Goal: Information Seeking & Learning: Learn about a topic

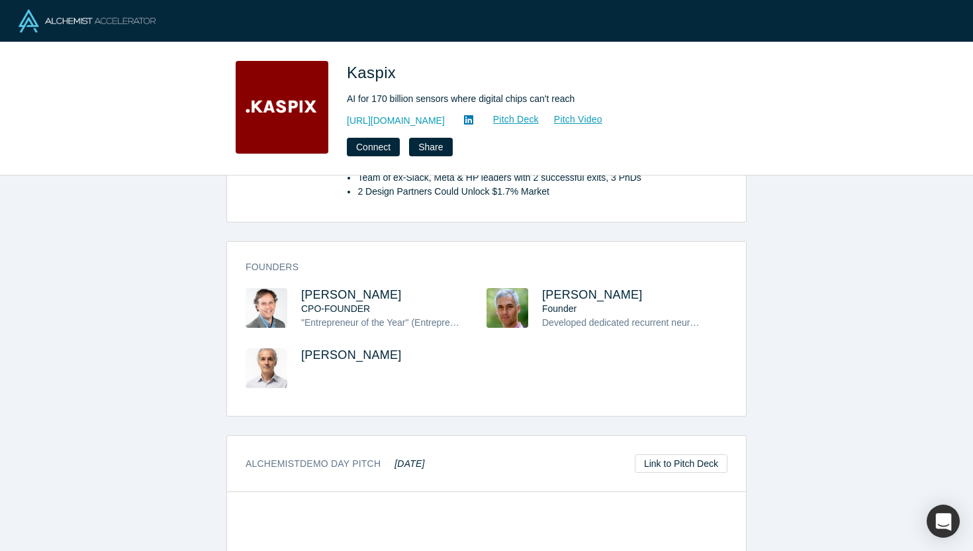
scroll to position [579, 0]
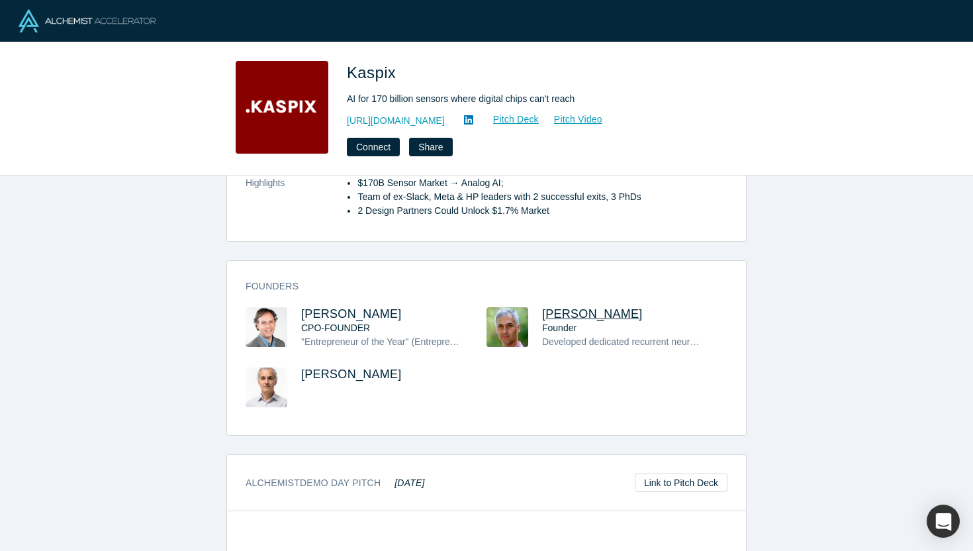
click at [565, 307] on span "Pablo Zegers" at bounding box center [592, 313] width 101 height 13
click at [332, 307] on span "Andres Valdivieso" at bounding box center [351, 313] width 101 height 13
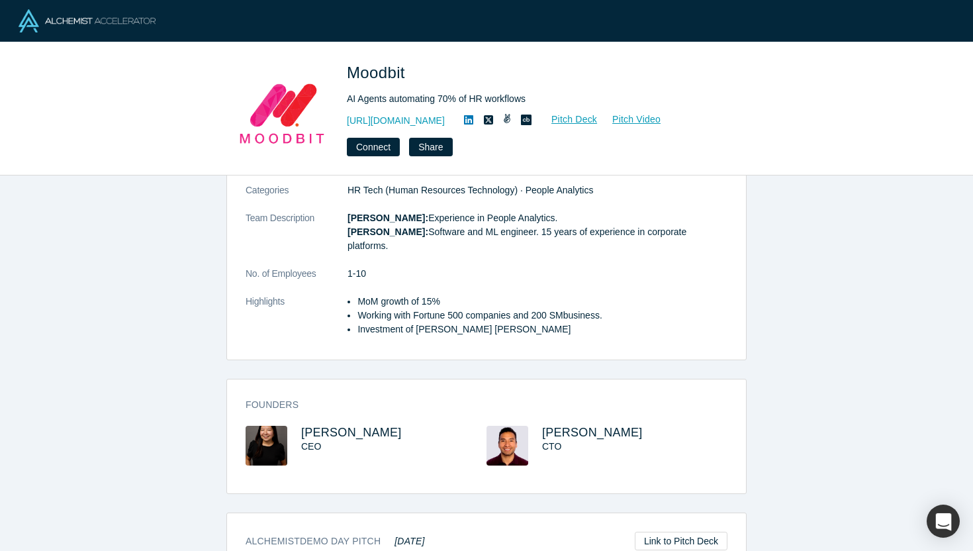
scroll to position [250, 0]
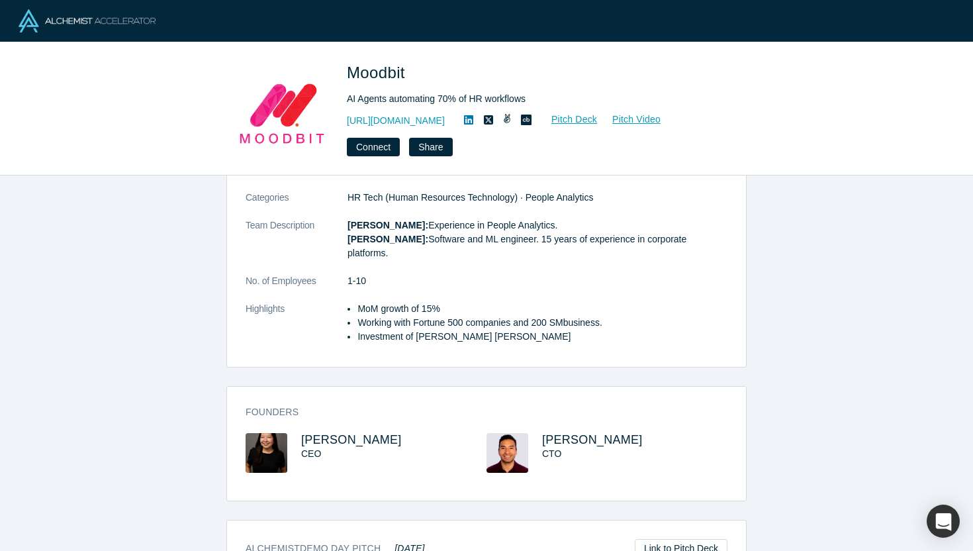
click at [335, 447] on div "CEO" at bounding box center [382, 454] width 162 height 14
click at [333, 433] on span "Miho Shoji" at bounding box center [351, 439] width 101 height 13
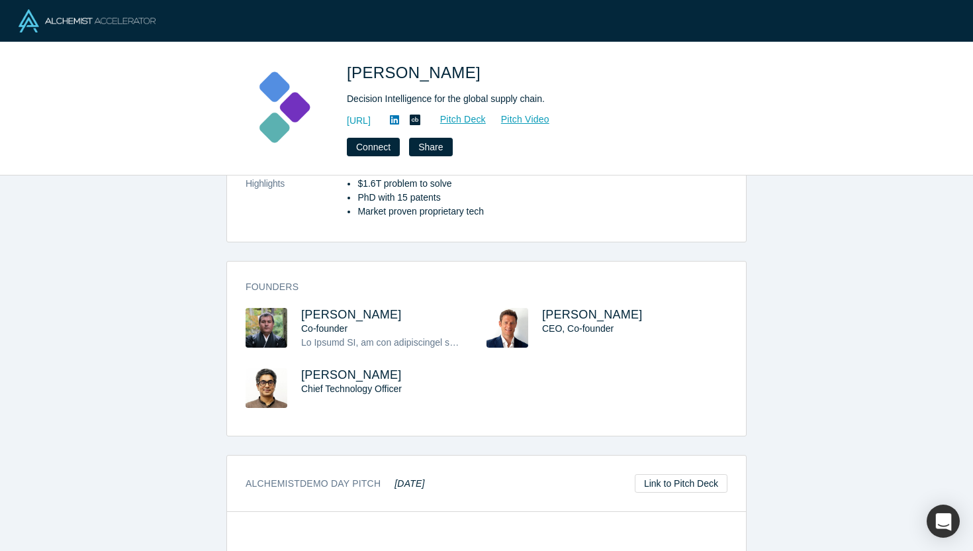
scroll to position [397, 0]
click at [332, 318] on span "Sinjin Wolf" at bounding box center [351, 315] width 101 height 13
click at [564, 320] on span "Evan Burkosky" at bounding box center [592, 315] width 101 height 13
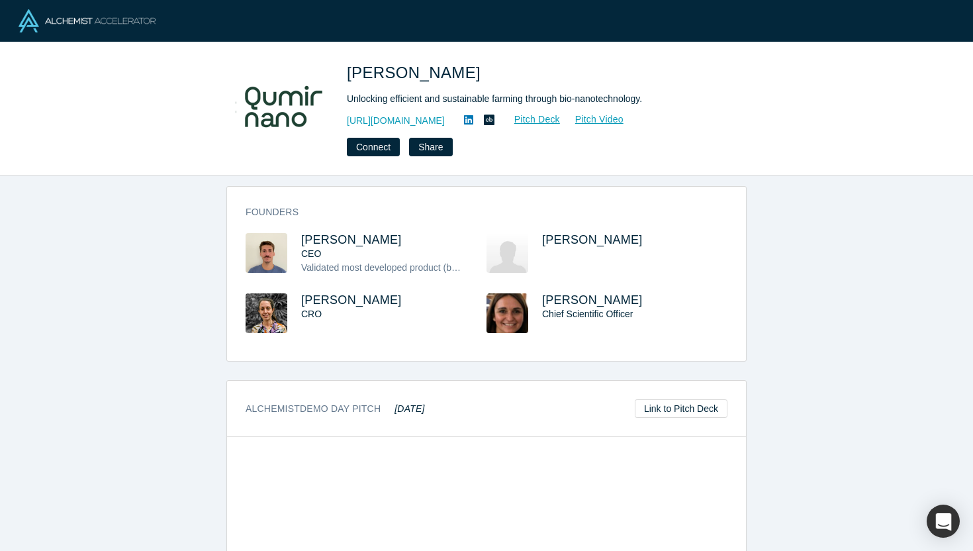
scroll to position [490, 0]
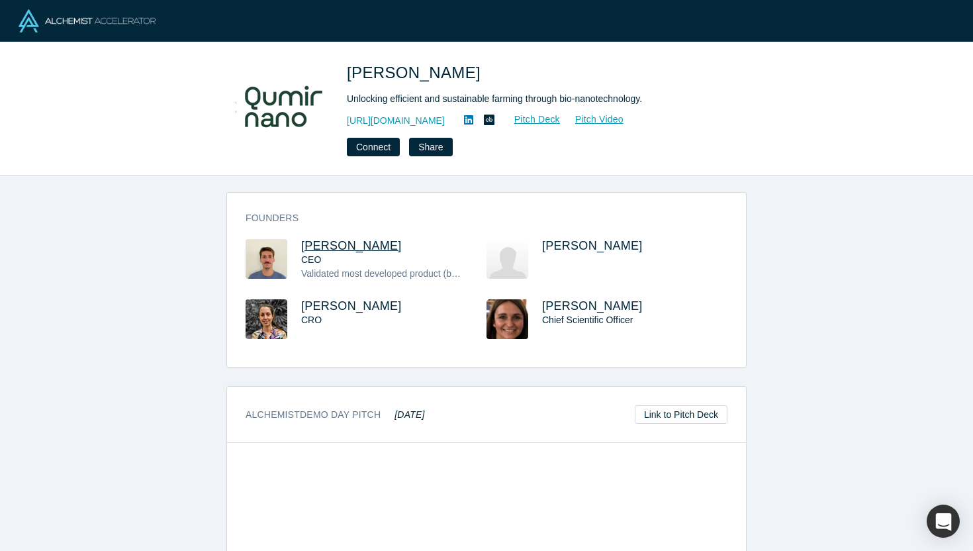
click at [369, 239] on span "Franco Ciaffone" at bounding box center [351, 245] width 101 height 13
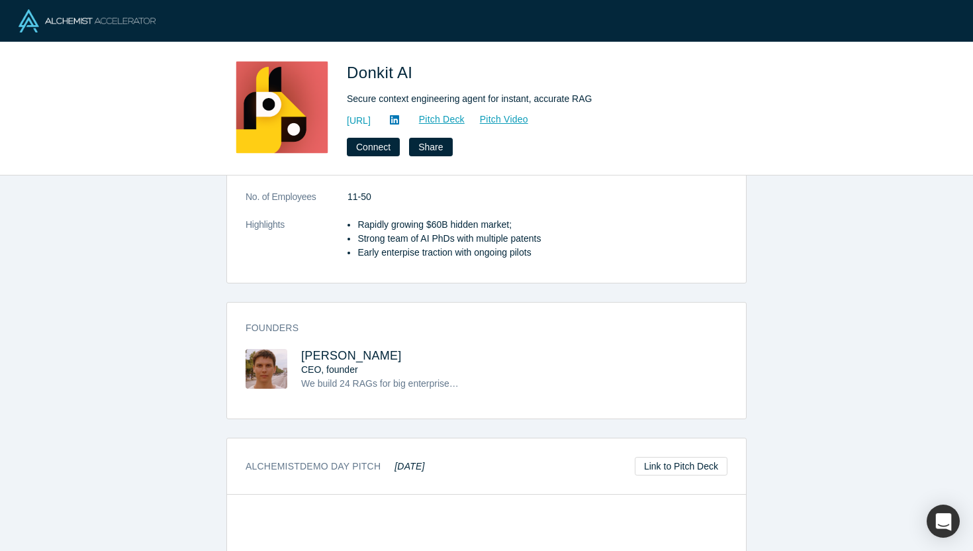
scroll to position [287, 0]
click at [341, 358] on span "Mikhail Baklanov" at bounding box center [351, 356] width 101 height 13
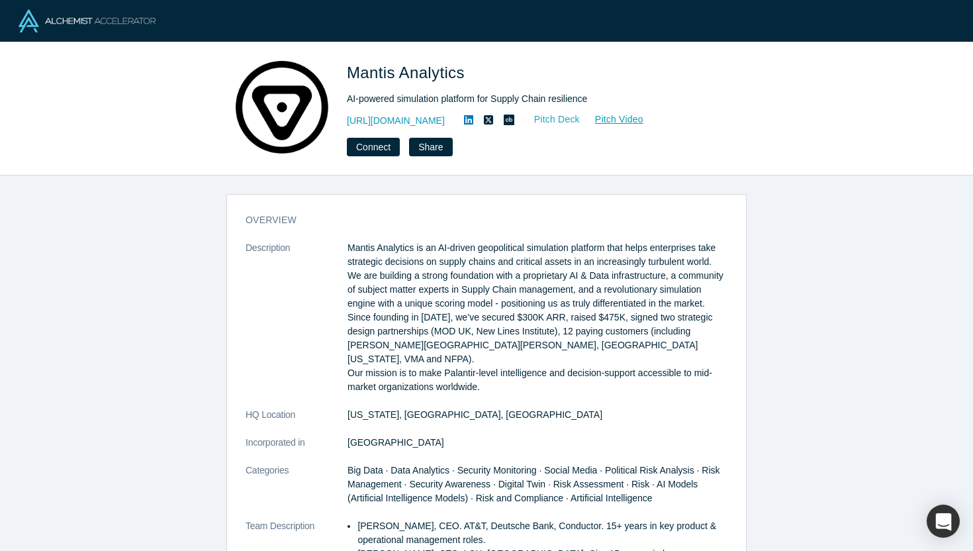
click at [577, 120] on link "Pitch Deck" at bounding box center [550, 119] width 61 height 15
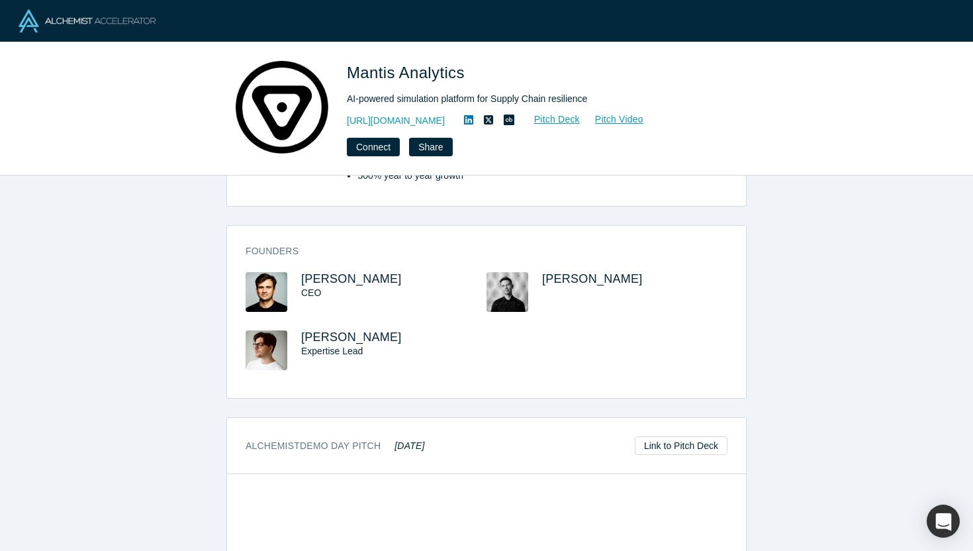
scroll to position [478, 0]
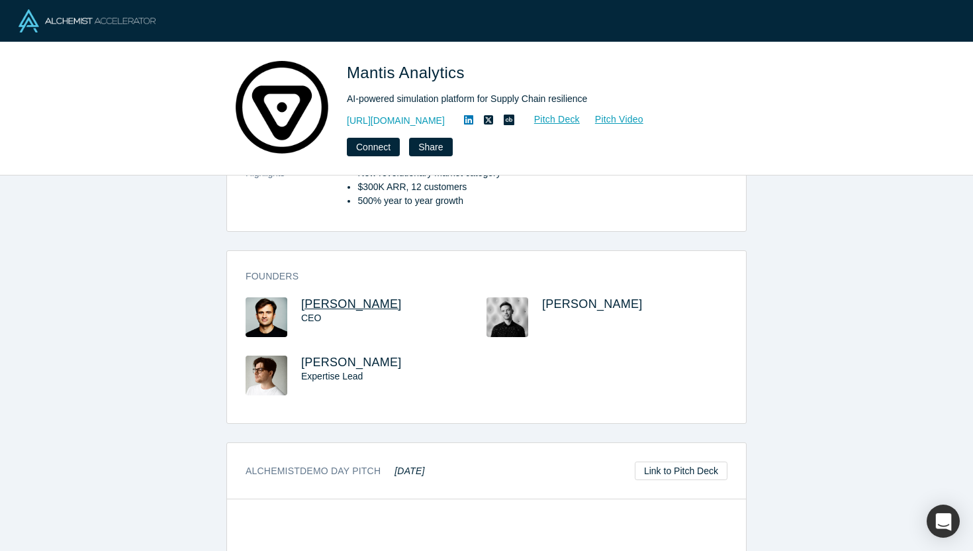
click at [353, 297] on span "Maksym Tereshchenko" at bounding box center [351, 303] width 101 height 13
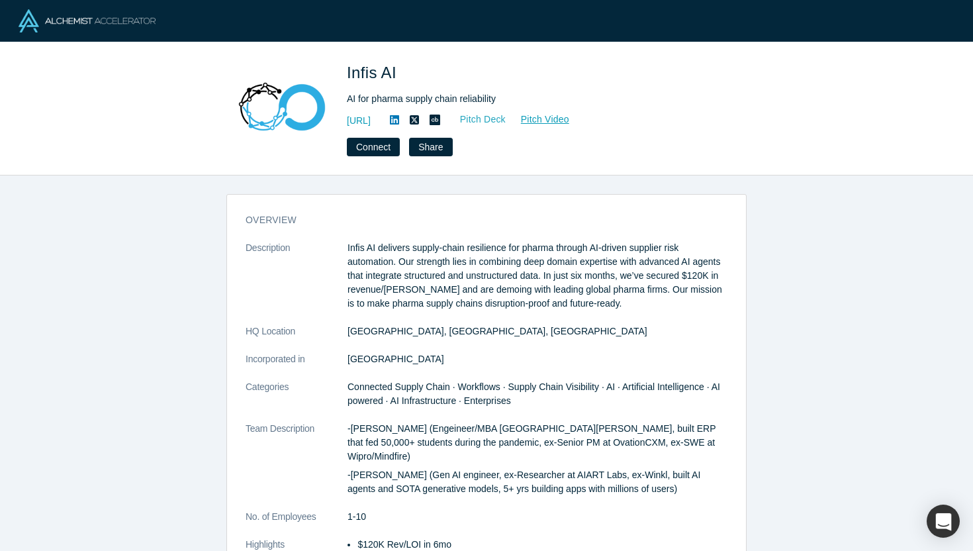
click at [507, 119] on link "Pitch Deck" at bounding box center [476, 119] width 61 height 15
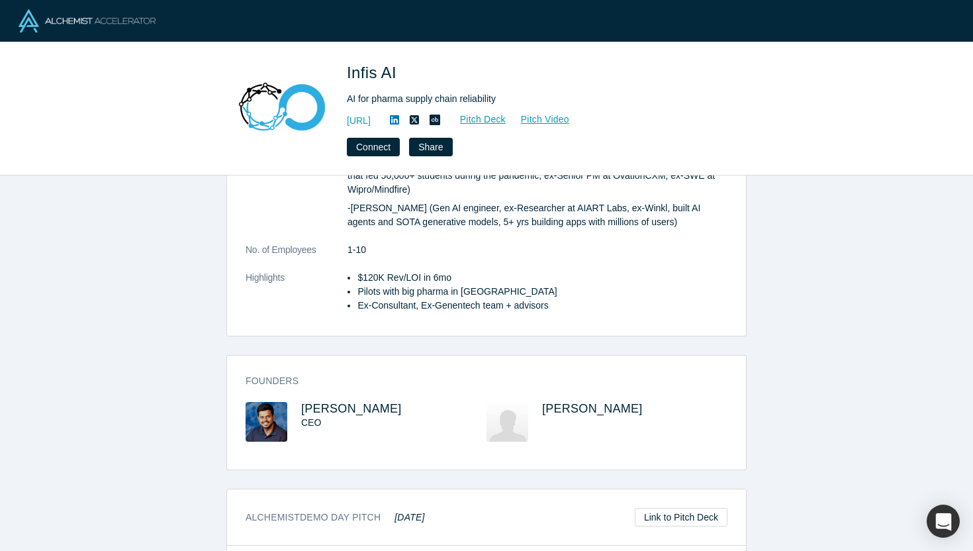
scroll to position [260, 0]
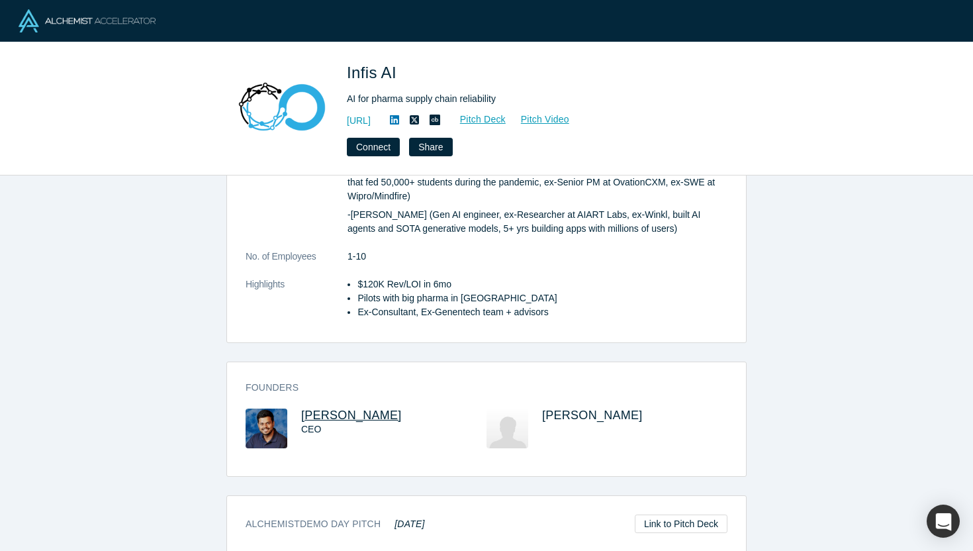
click at [347, 409] on span "Prayas Tiwari" at bounding box center [351, 415] width 101 height 13
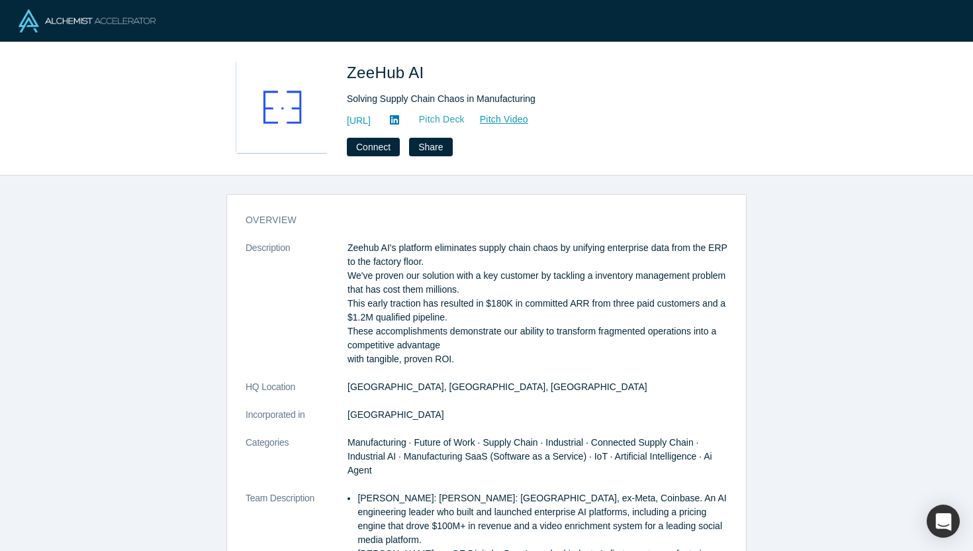
click at [465, 119] on link "Pitch Deck" at bounding box center [435, 119] width 61 height 15
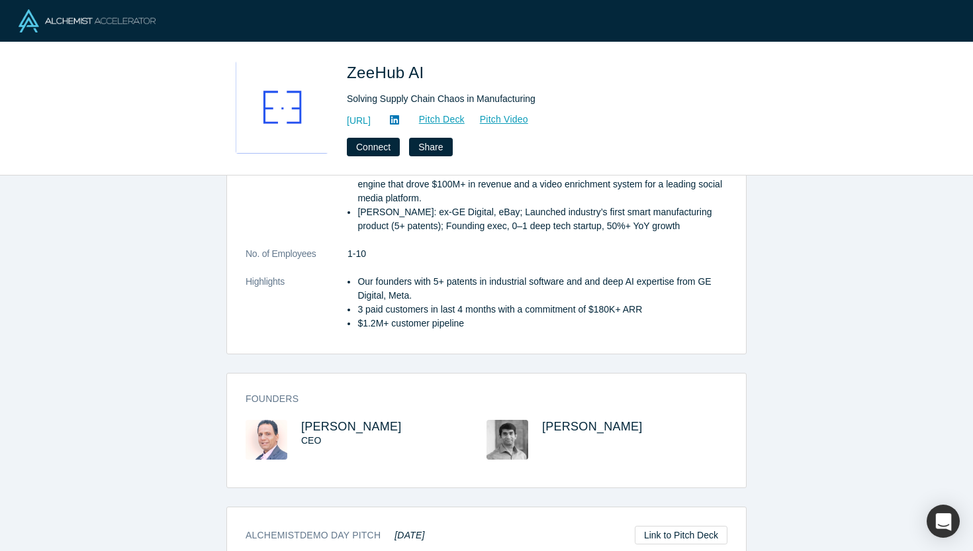
scroll to position [337, 0]
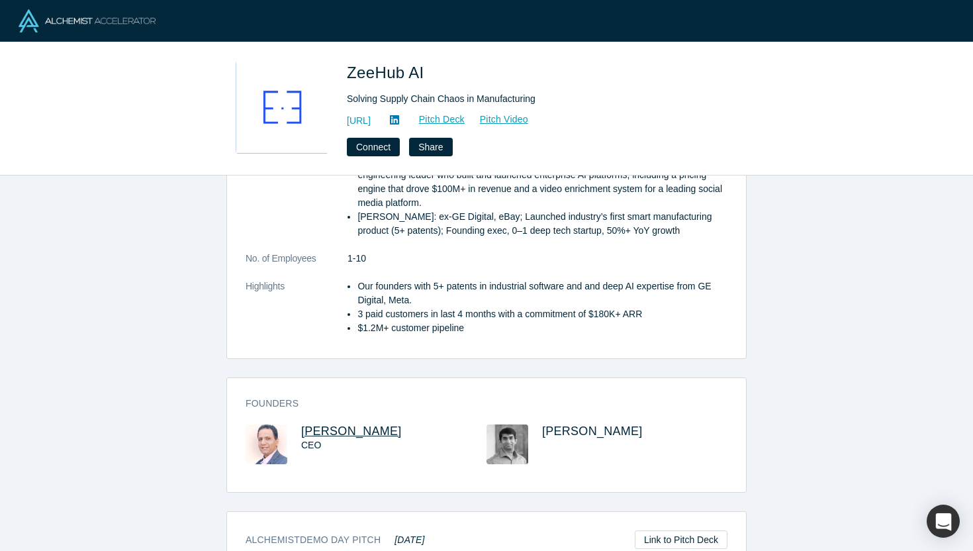
click at [346, 432] on span "Nilesh Dixit" at bounding box center [351, 430] width 101 height 13
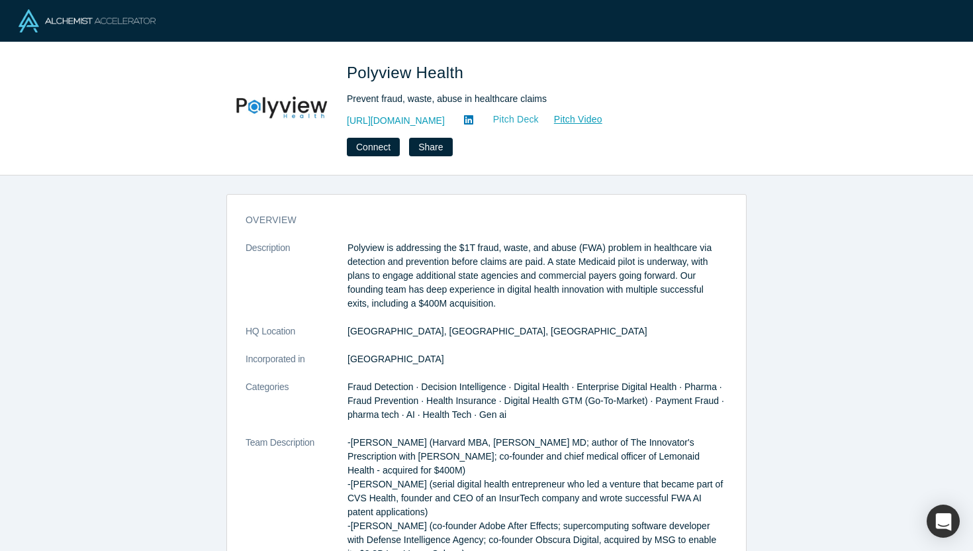
click at [540, 116] on link "Pitch Deck" at bounding box center [509, 119] width 61 height 15
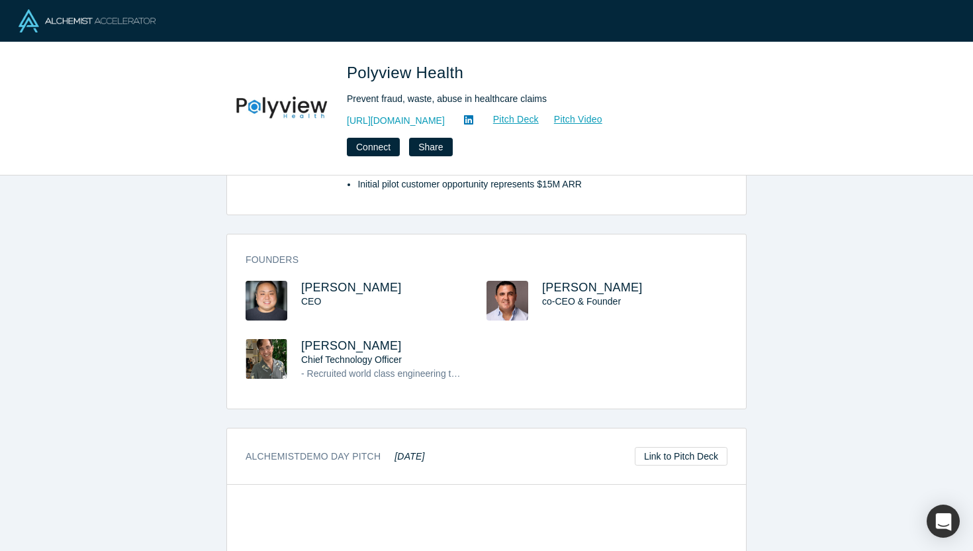
scroll to position [450, 0]
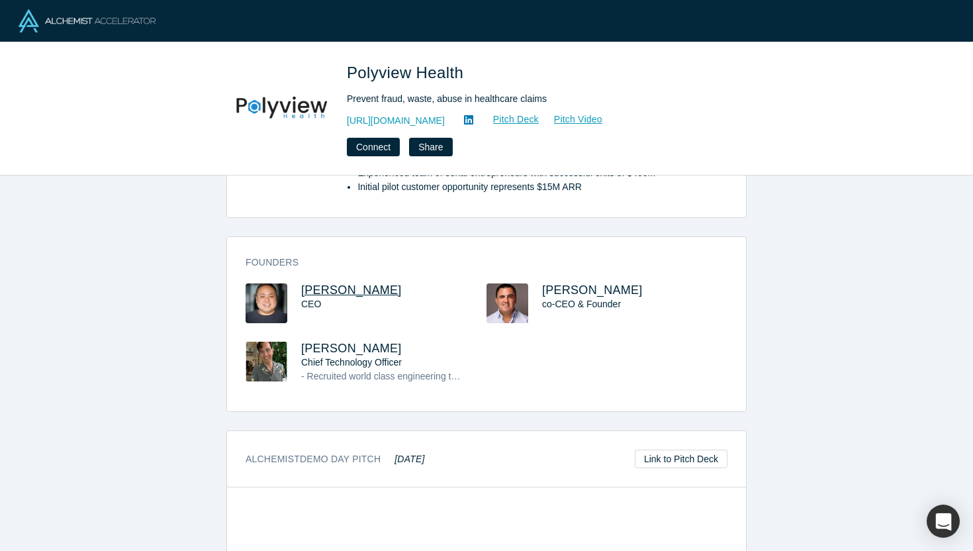
click at [336, 287] on span "Jason Hwang" at bounding box center [351, 289] width 101 height 13
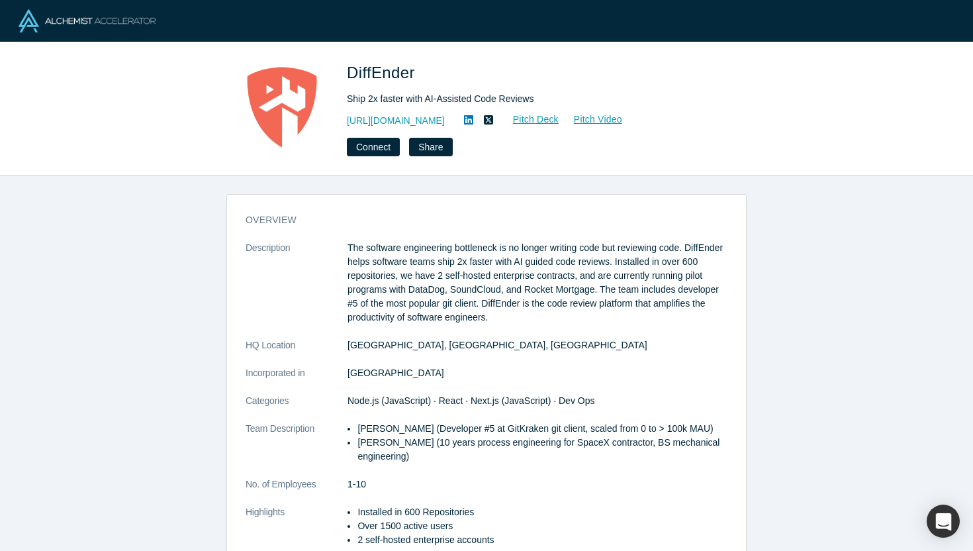
click at [525, 117] on link "Pitch Deck" at bounding box center [529, 119] width 61 height 15
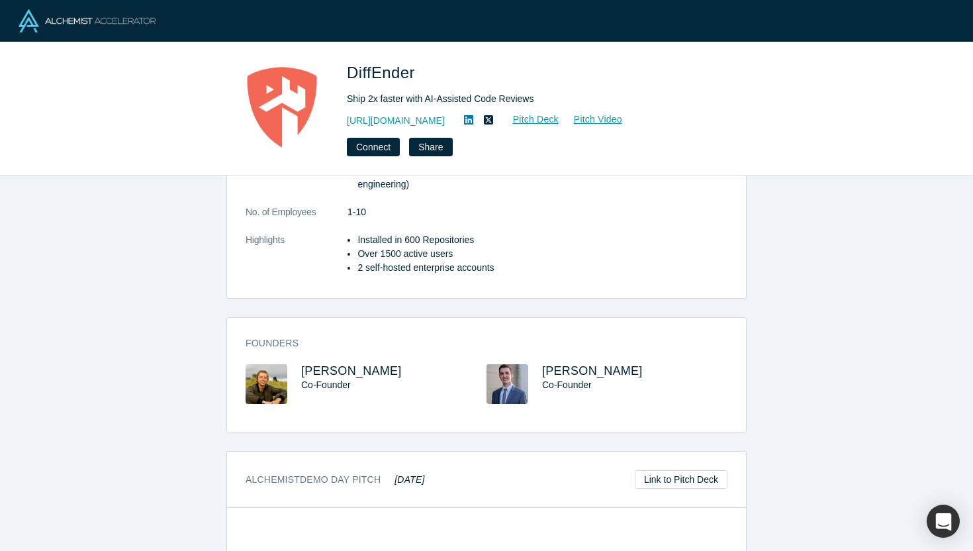
scroll to position [269, 0]
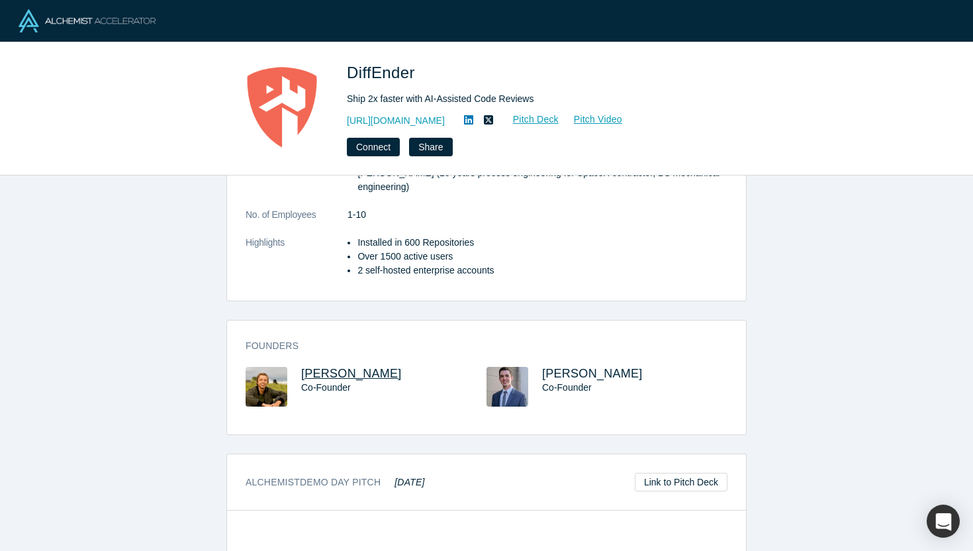
click at [351, 373] on span "Kyle Smith" at bounding box center [351, 373] width 101 height 13
click at [571, 373] on span "Connor Owen" at bounding box center [592, 373] width 101 height 13
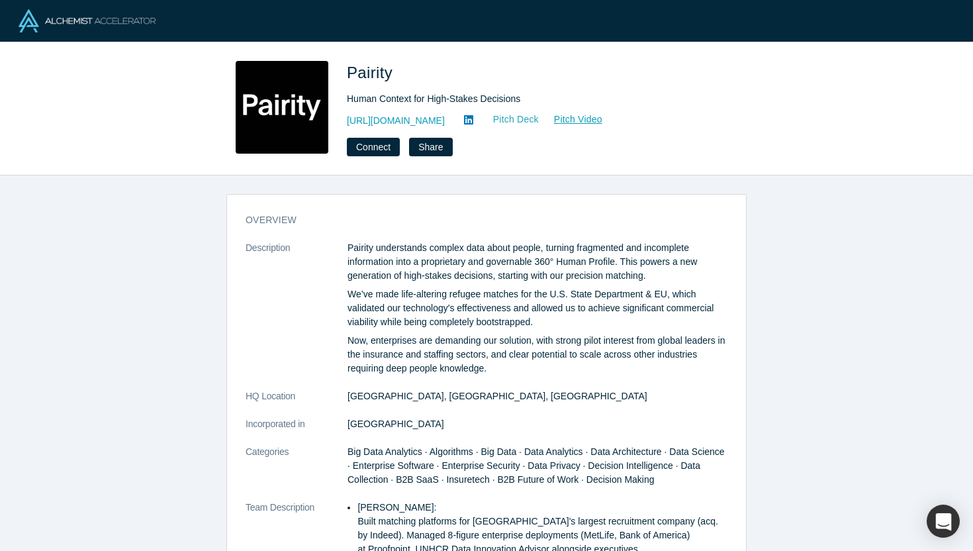
click at [491, 116] on link "Pitch Deck" at bounding box center [509, 119] width 61 height 15
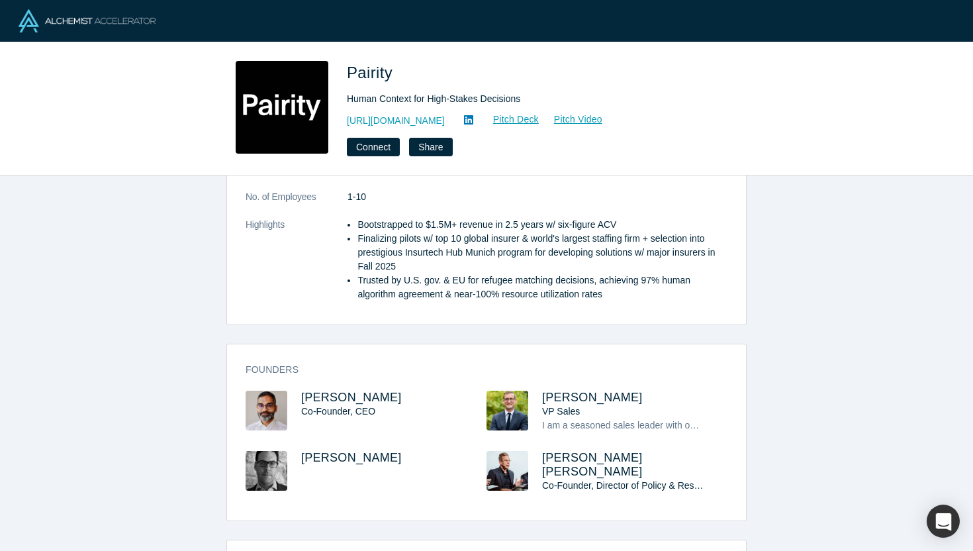
scroll to position [474, 0]
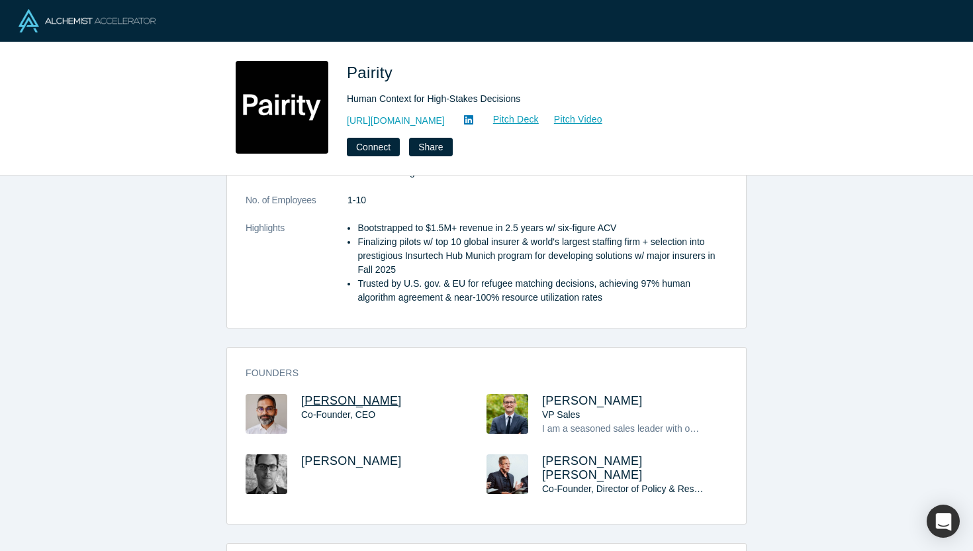
click at [367, 394] on span "Gotam Bhardwaj" at bounding box center [351, 400] width 101 height 13
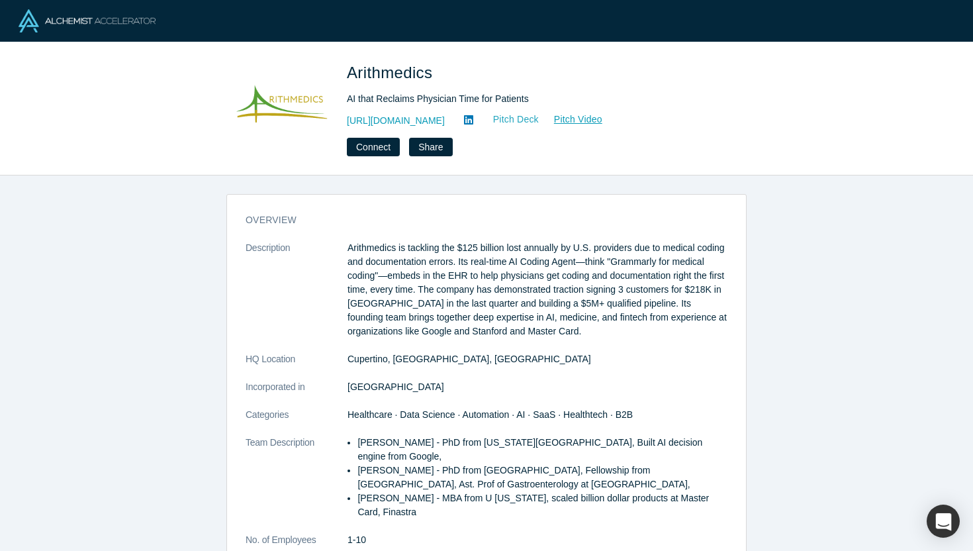
click at [526, 121] on link "Pitch Deck" at bounding box center [509, 119] width 61 height 15
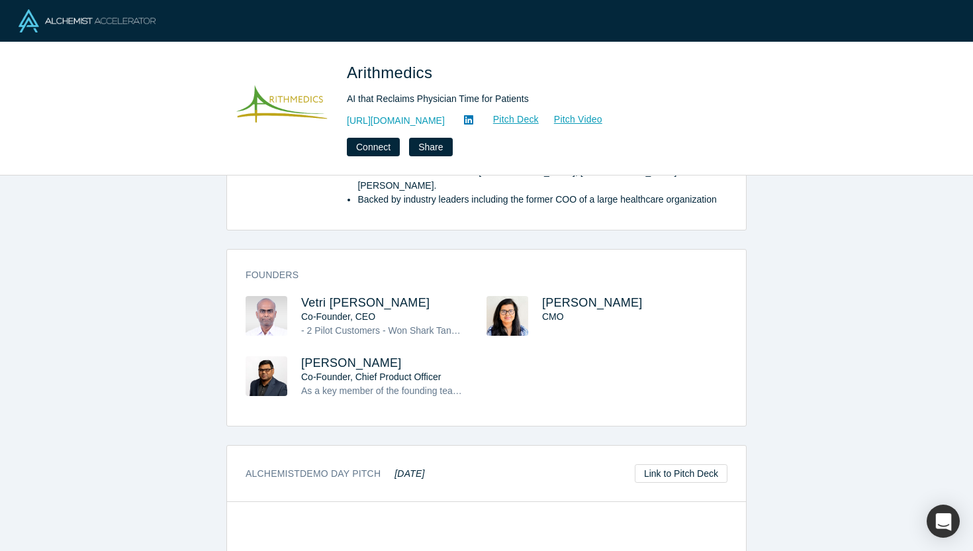
scroll to position [409, 0]
click at [366, 297] on span "Vetri Venthan Elango" at bounding box center [365, 303] width 128 height 13
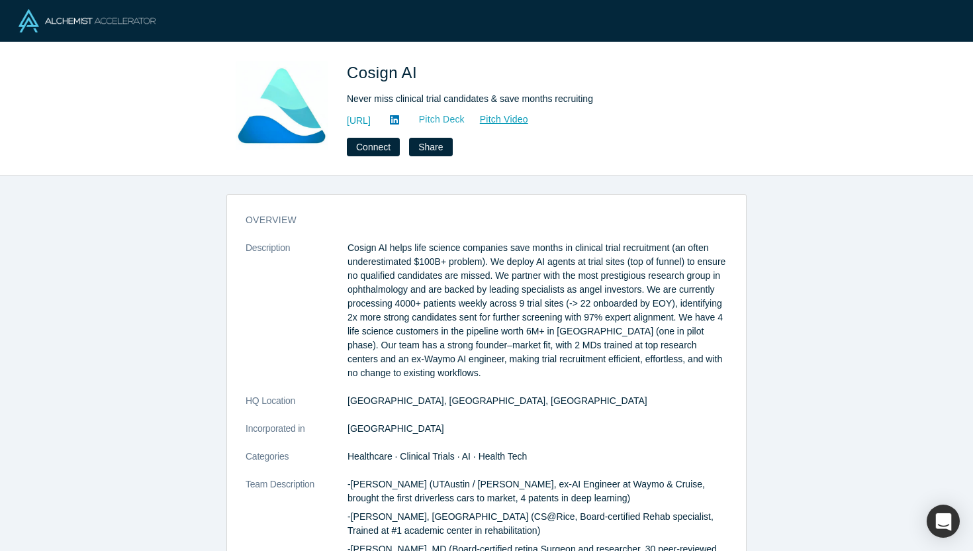
click at [465, 120] on link "Pitch Deck" at bounding box center [435, 119] width 61 height 15
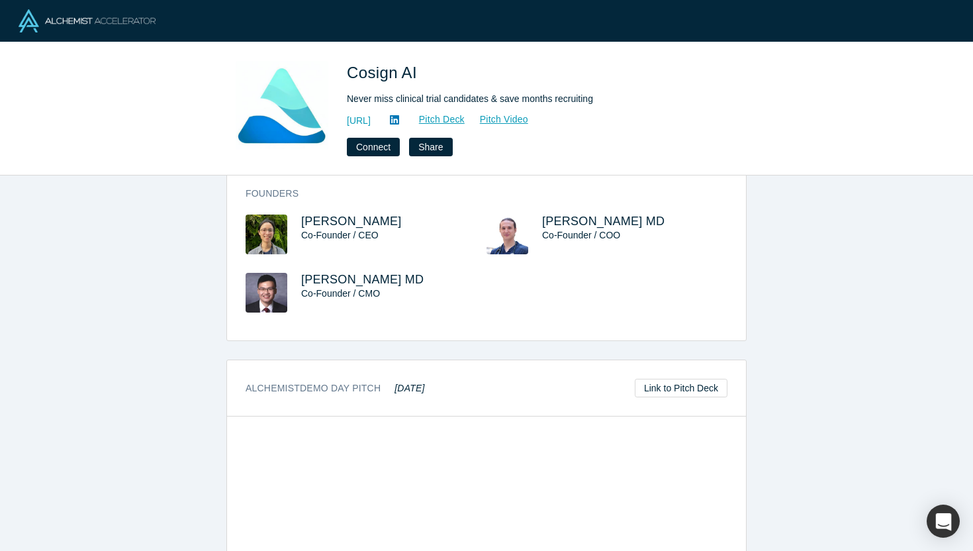
scroll to position [556, 0]
click at [330, 215] on span "Will Xie" at bounding box center [351, 221] width 101 height 13
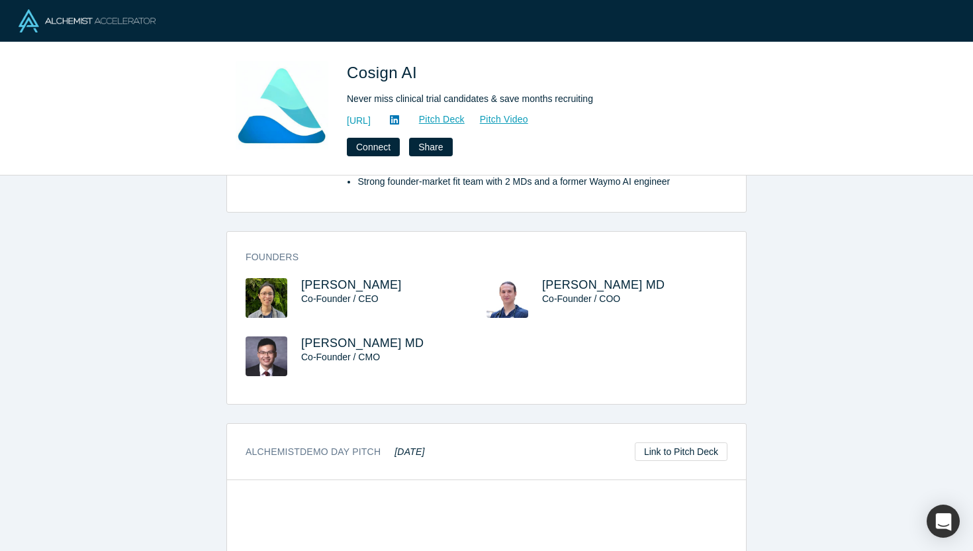
scroll to position [492, 0]
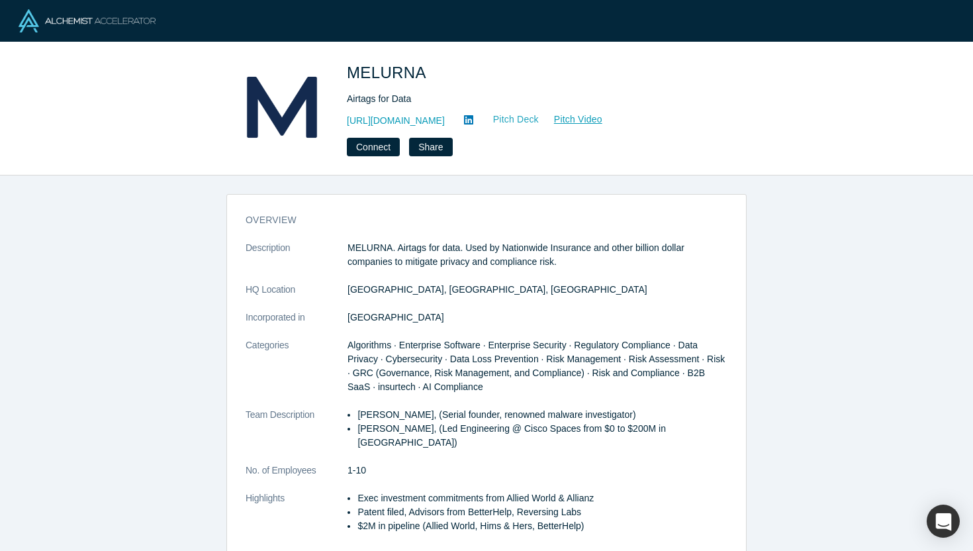
click at [537, 121] on link "Pitch Deck" at bounding box center [509, 119] width 61 height 15
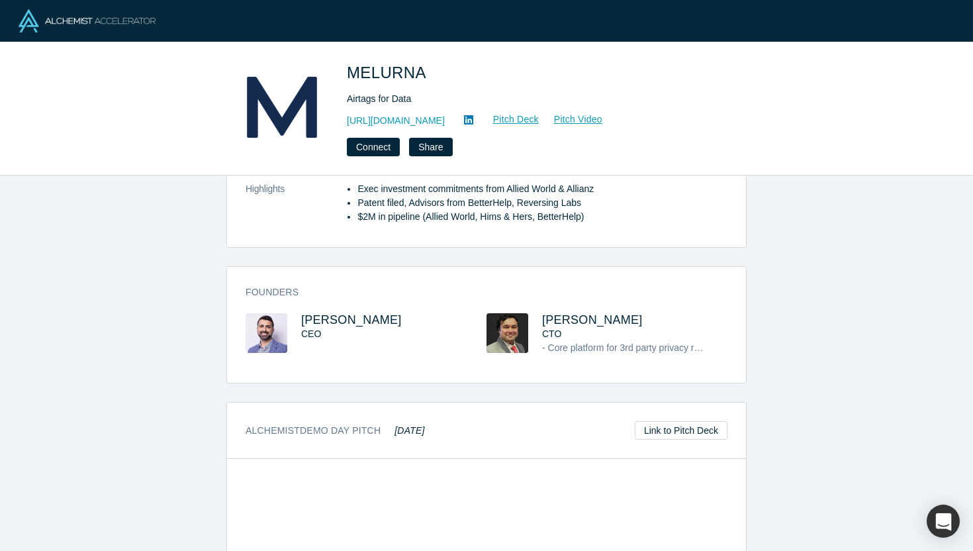
scroll to position [309, 0]
click at [334, 314] on span "[PERSON_NAME]" at bounding box center [351, 320] width 101 height 13
